Goal: Task Accomplishment & Management: Manage account settings

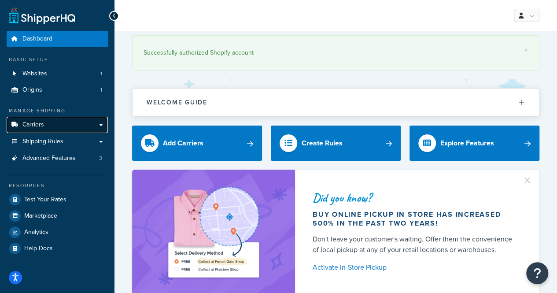
click at [59, 129] on link "Carriers" at bounding box center [57, 125] width 101 height 16
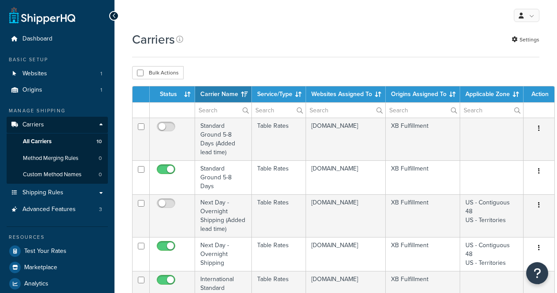
select select "15"
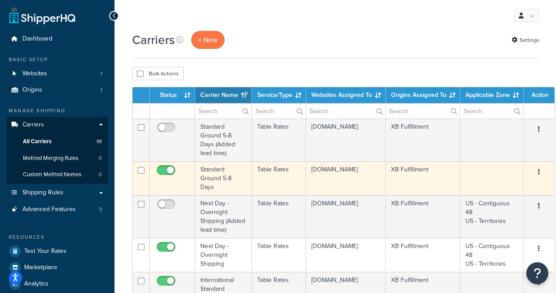
click at [272, 182] on td "Table Rates" at bounding box center [279, 178] width 54 height 34
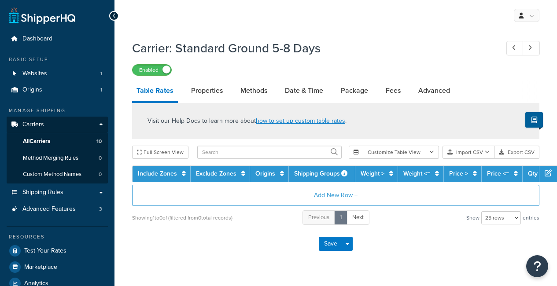
select select "25"
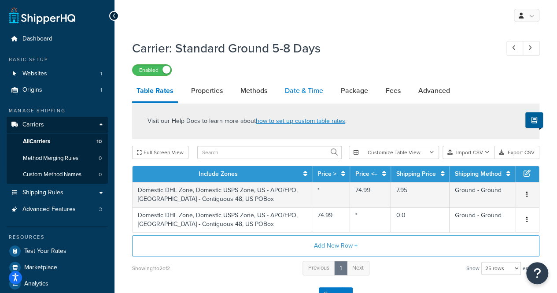
click at [310, 93] on link "Date & Time" at bounding box center [303, 90] width 47 height 21
select select "MEd"
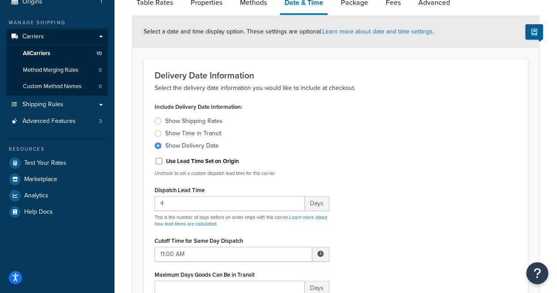
scroll to position [150, 0]
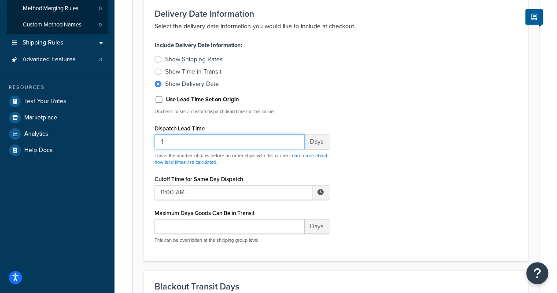
drag, startPoint x: 210, startPoint y: 139, endPoint x: 143, endPoint y: 122, distance: 69.0
type input "1"
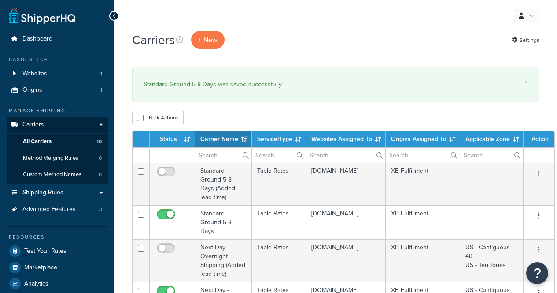
select select "15"
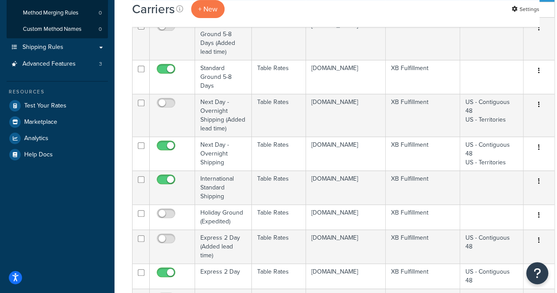
scroll to position [150, 0]
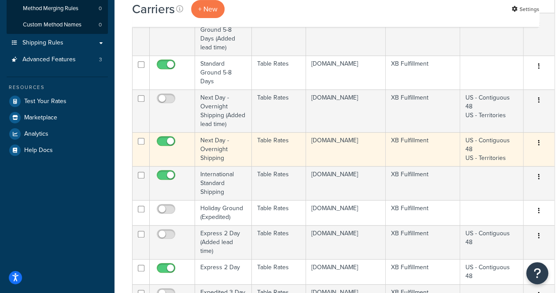
click at [233, 162] on td "Next Day - Overnight Shipping" at bounding box center [223, 149] width 57 height 34
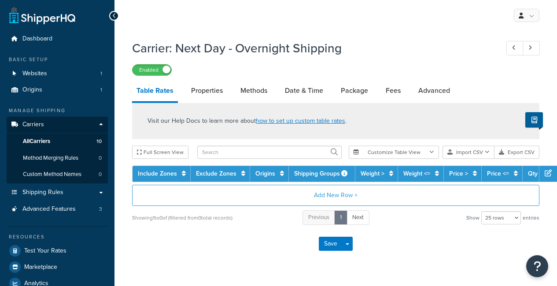
select select "25"
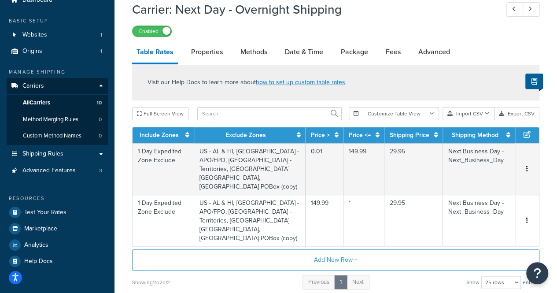
scroll to position [39, 0]
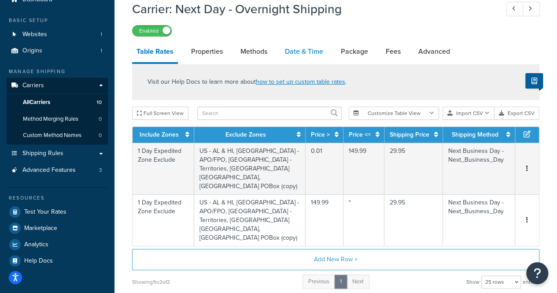
click at [295, 54] on link "Date & Time" at bounding box center [303, 51] width 47 height 21
select select "MEd"
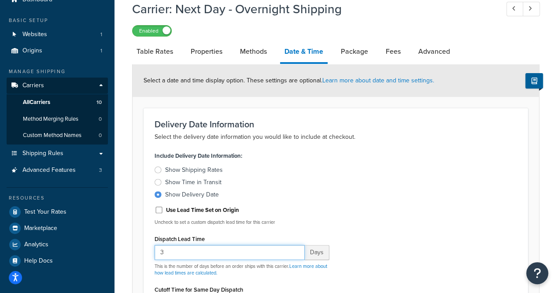
drag, startPoint x: 197, startPoint y: 258, endPoint x: 126, endPoint y: 254, distance: 71.4
type input "1"
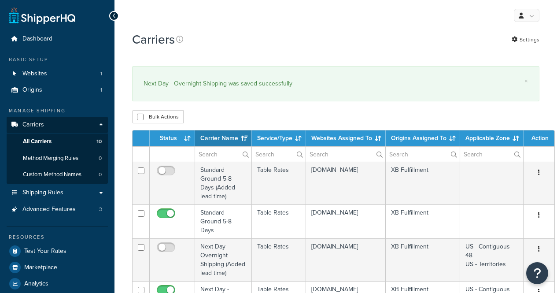
select select "15"
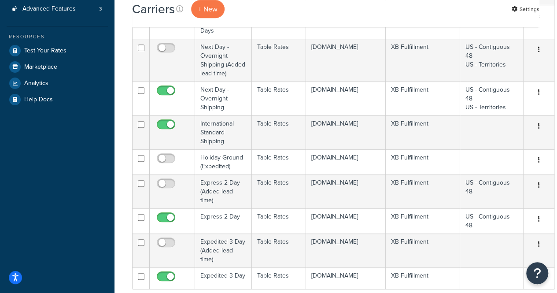
scroll to position [203, 0]
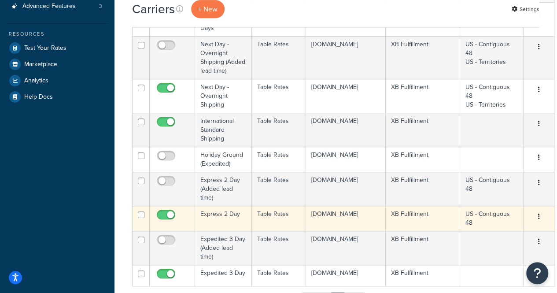
click at [243, 225] on td "Express 2 Day" at bounding box center [223, 218] width 57 height 25
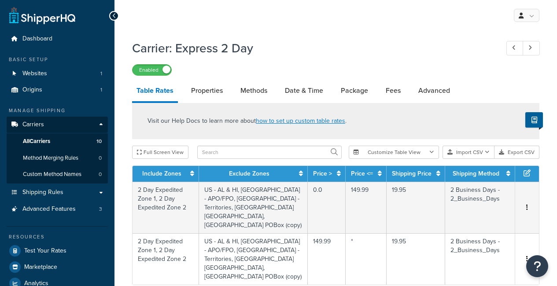
select select "25"
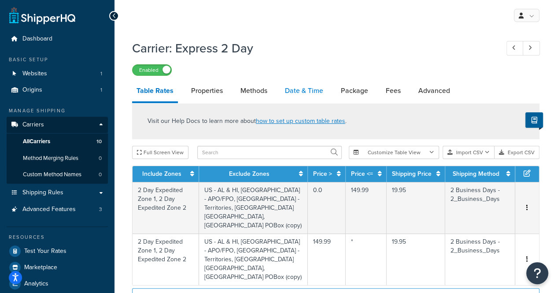
click at [289, 95] on link "Date & Time" at bounding box center [303, 90] width 47 height 21
select select "MEd"
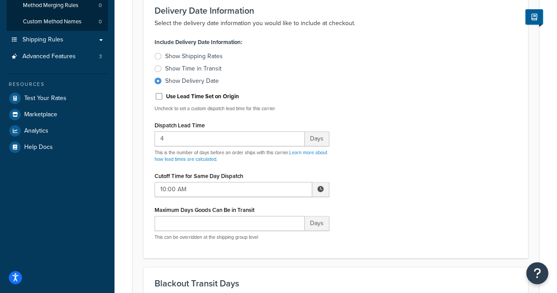
scroll to position [151, 0]
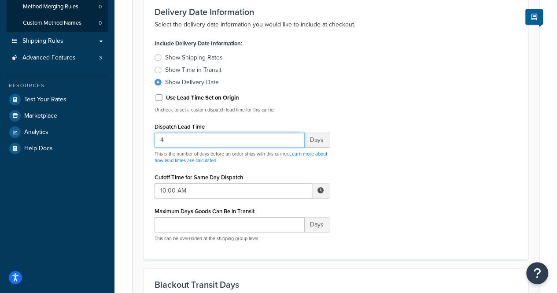
drag, startPoint x: 183, startPoint y: 143, endPoint x: 116, endPoint y: 146, distance: 66.6
type input "1"
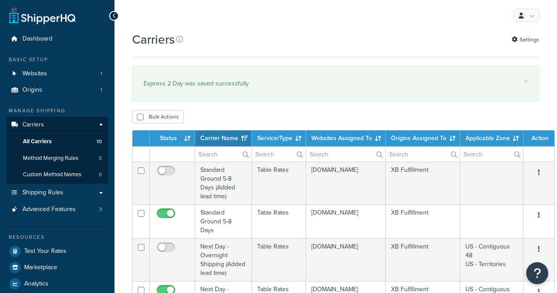
select select "15"
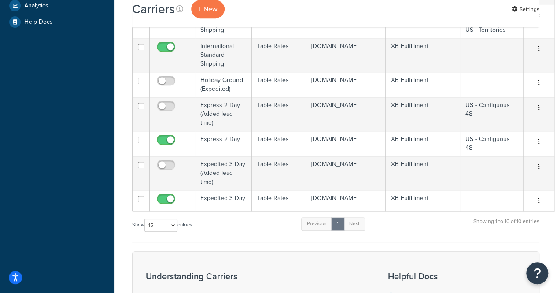
scroll to position [279, 0]
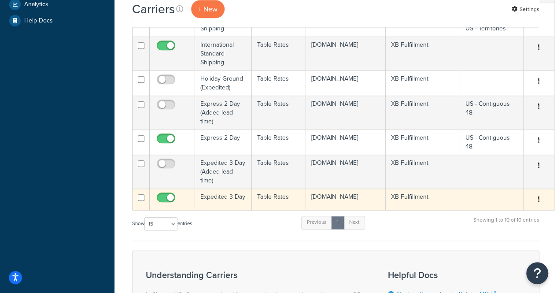
click at [237, 204] on td "Expedited 3 Day" at bounding box center [223, 199] width 57 height 22
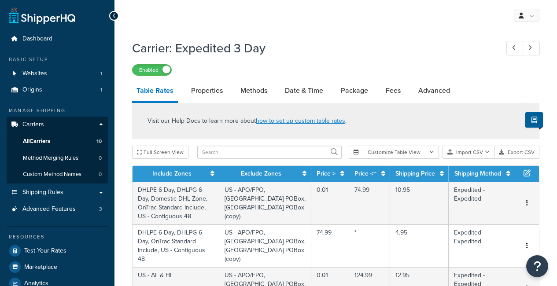
select select "25"
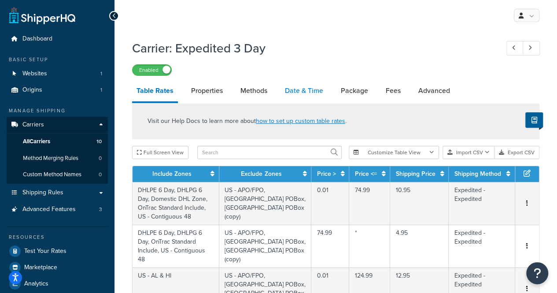
click at [301, 88] on link "Date & Time" at bounding box center [303, 90] width 47 height 21
select select "MEd"
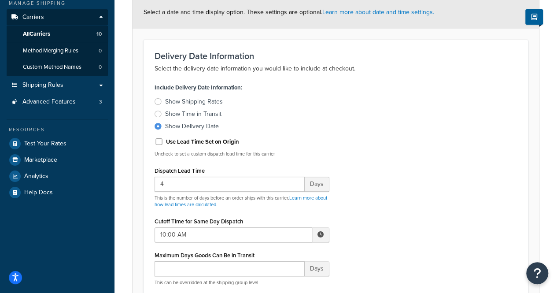
scroll to position [143, 0]
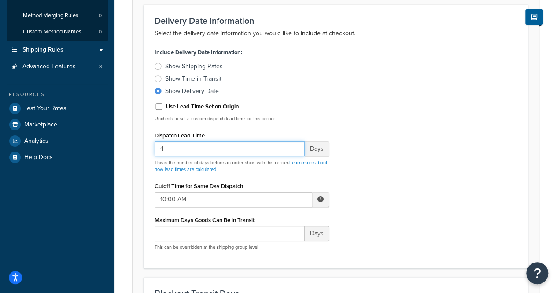
drag, startPoint x: 181, startPoint y: 148, endPoint x: 140, endPoint y: 152, distance: 41.6
type input "1"
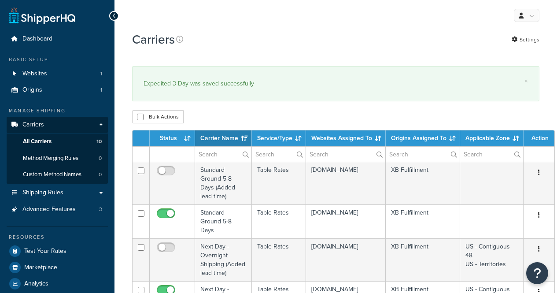
select select "15"
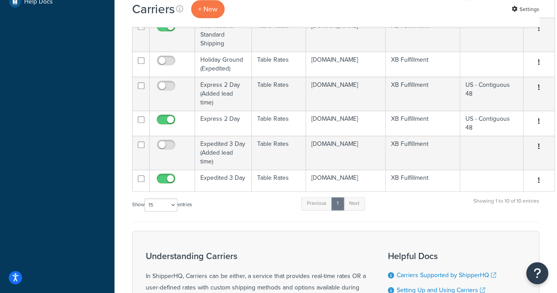
scroll to position [295, 0]
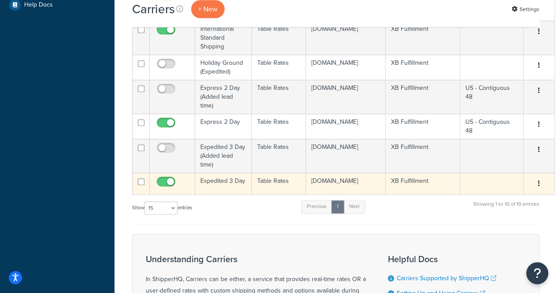
click at [232, 187] on td "Expedited 3 Day" at bounding box center [223, 184] width 57 height 22
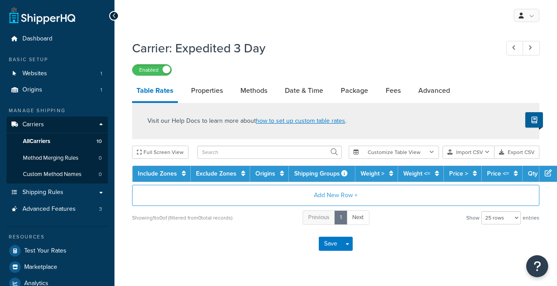
select select "25"
